Goal: Task Accomplishment & Management: Manage account settings

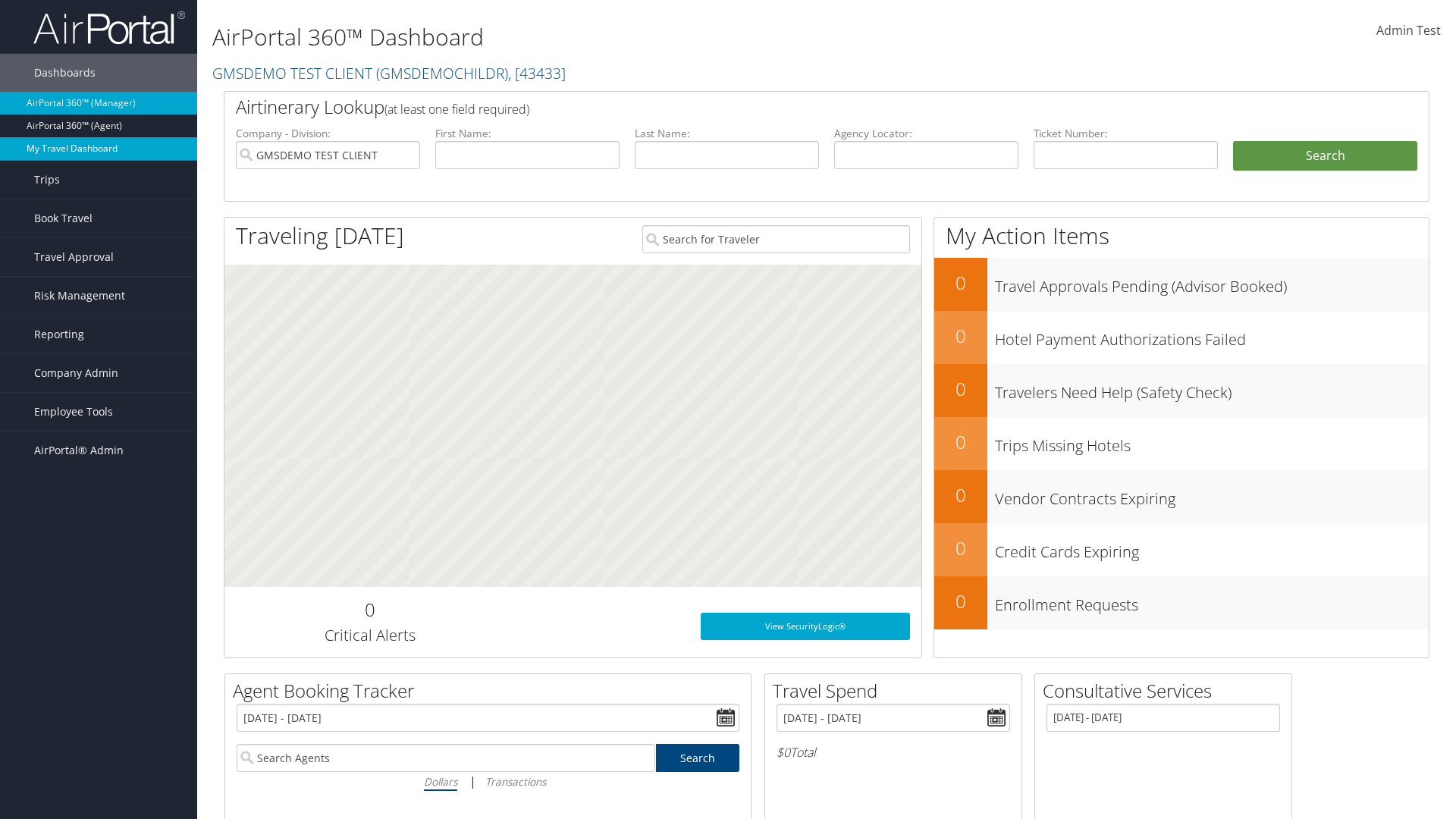
click at [98, 149] on link "My Travel Dashboard" at bounding box center [98, 149] width 197 height 22
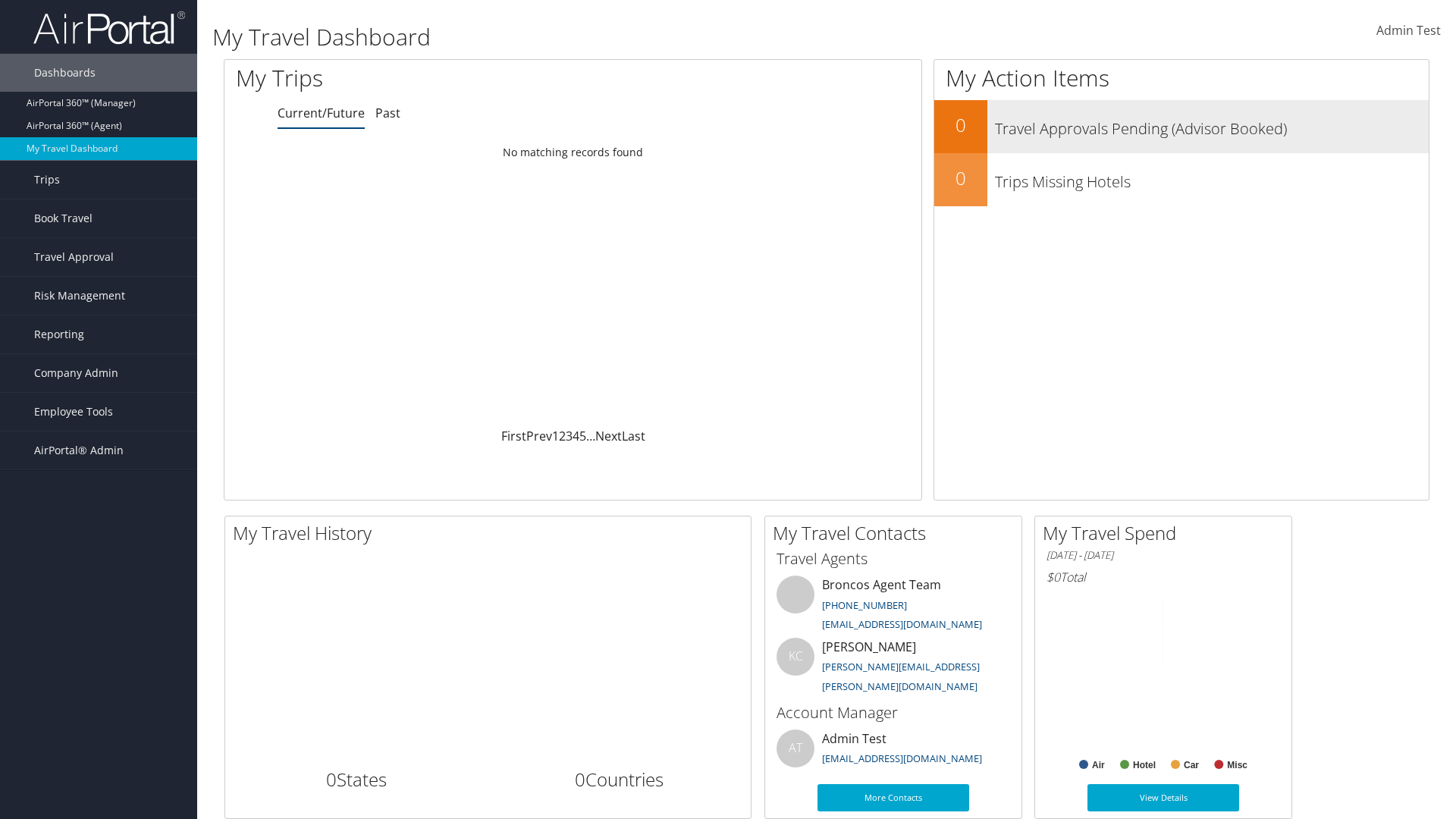
click at [1182, 126] on h3 "Travel Approvals Pending (Advisor Booked)" at bounding box center [1212, 125] width 434 height 29
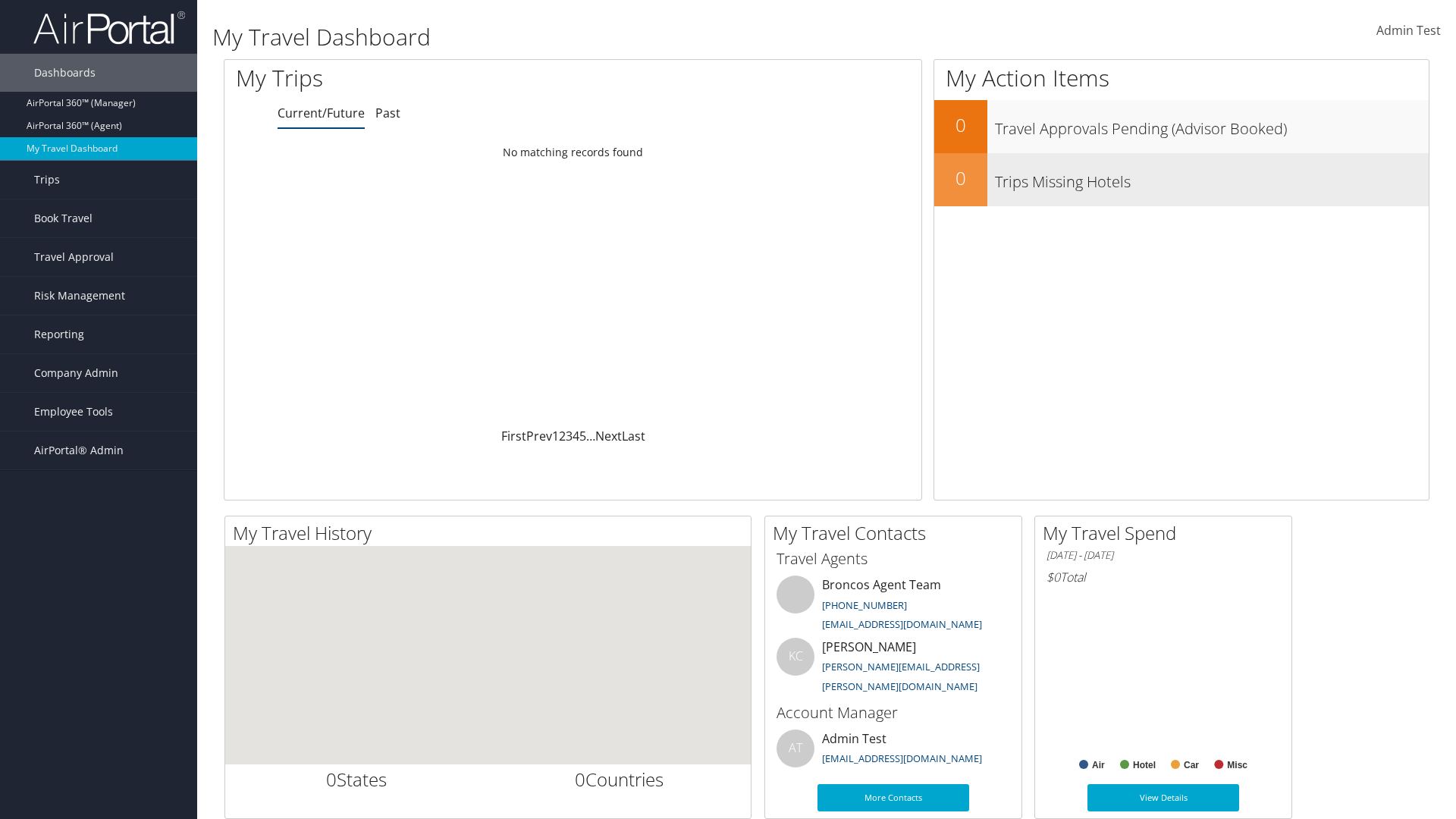
click at [1182, 179] on h3 "Trips Missing Hotels" at bounding box center [1212, 178] width 434 height 29
